Goal: Submit feedback/report problem

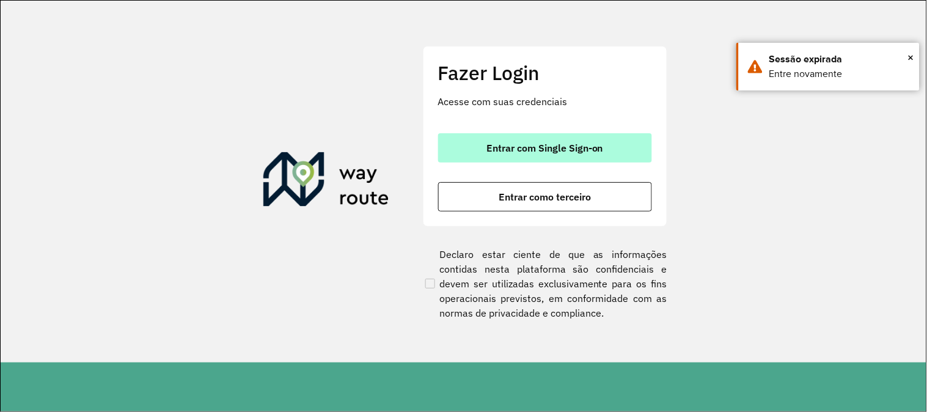
click at [581, 153] on span "Entrar com Single Sign-on" at bounding box center [544, 148] width 117 height 10
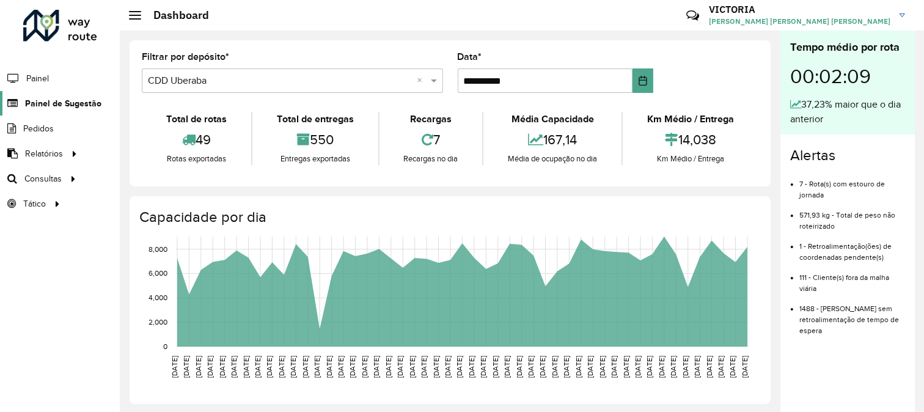
click at [78, 109] on span "Painel de Sugestão" at bounding box center [63, 103] width 76 height 13
